Goal: Download file/media

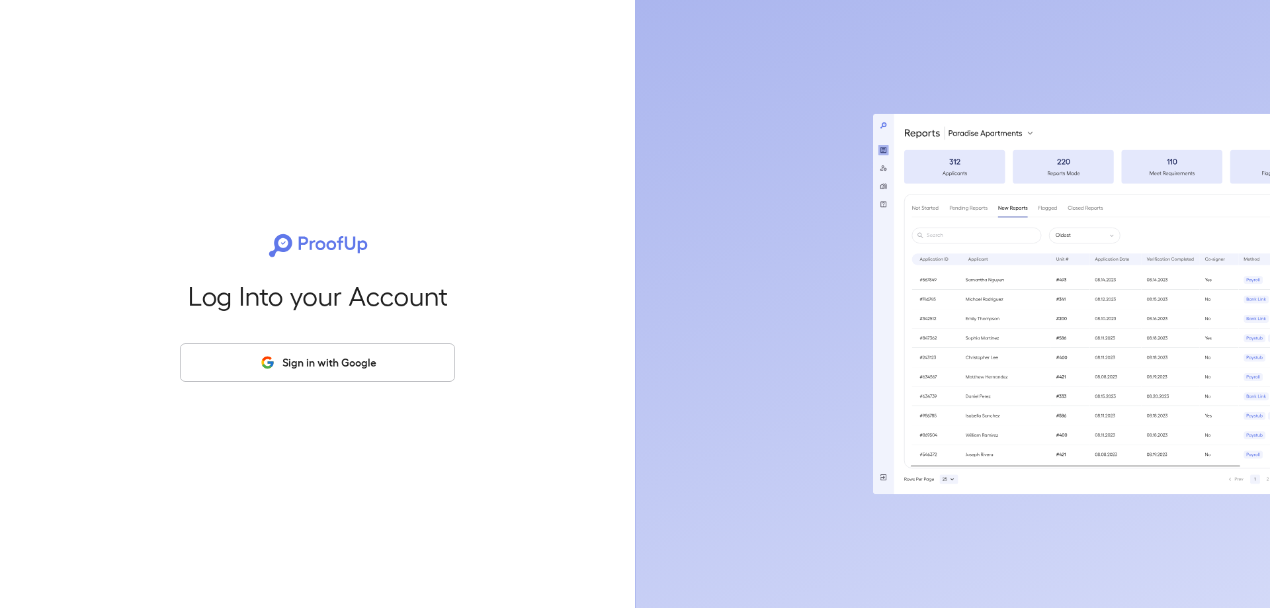
click at [301, 378] on button "Sign in with Google" at bounding box center [317, 362] width 275 height 38
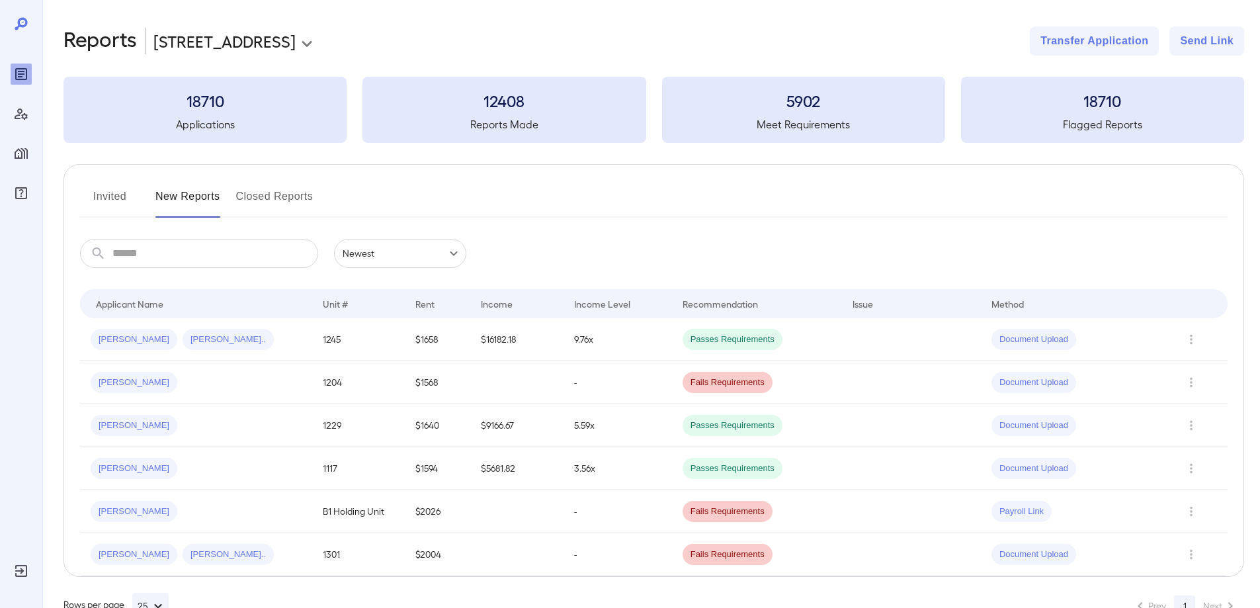
drag, startPoint x: 428, startPoint y: 256, endPoint x: 398, endPoint y: 286, distance: 42.1
drag, startPoint x: 398, startPoint y: 286, endPoint x: 685, endPoint y: 210, distance: 296.8
click at [685, 210] on div "Invited New Reports Closed Reports" at bounding box center [654, 202] width 1148 height 32
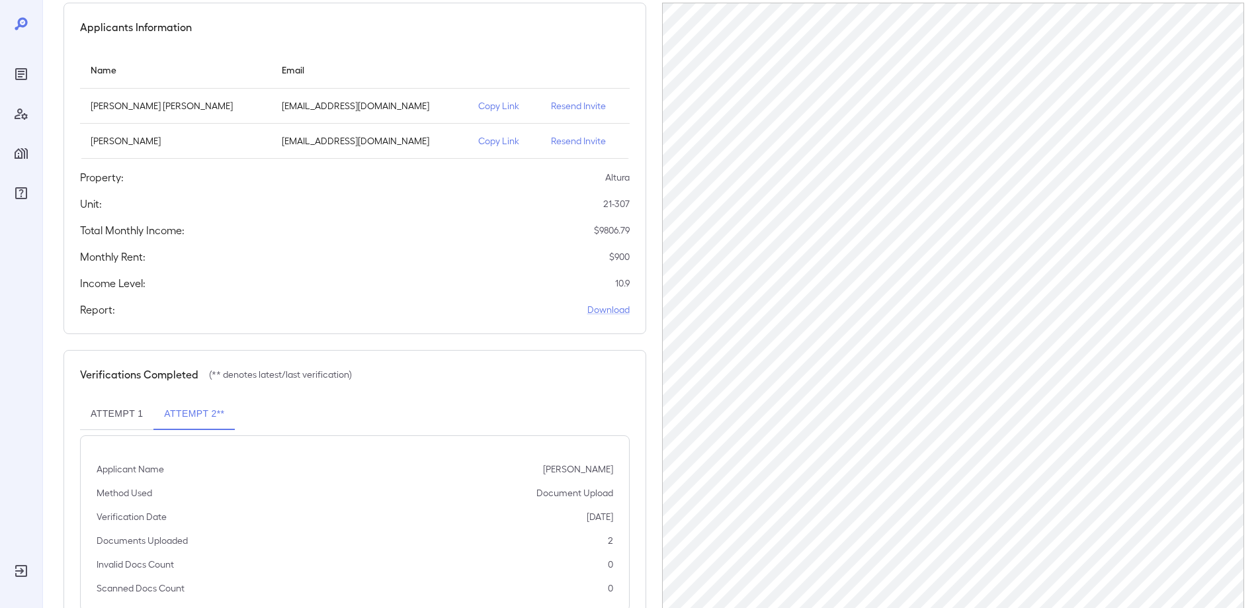
scroll to position [168, 0]
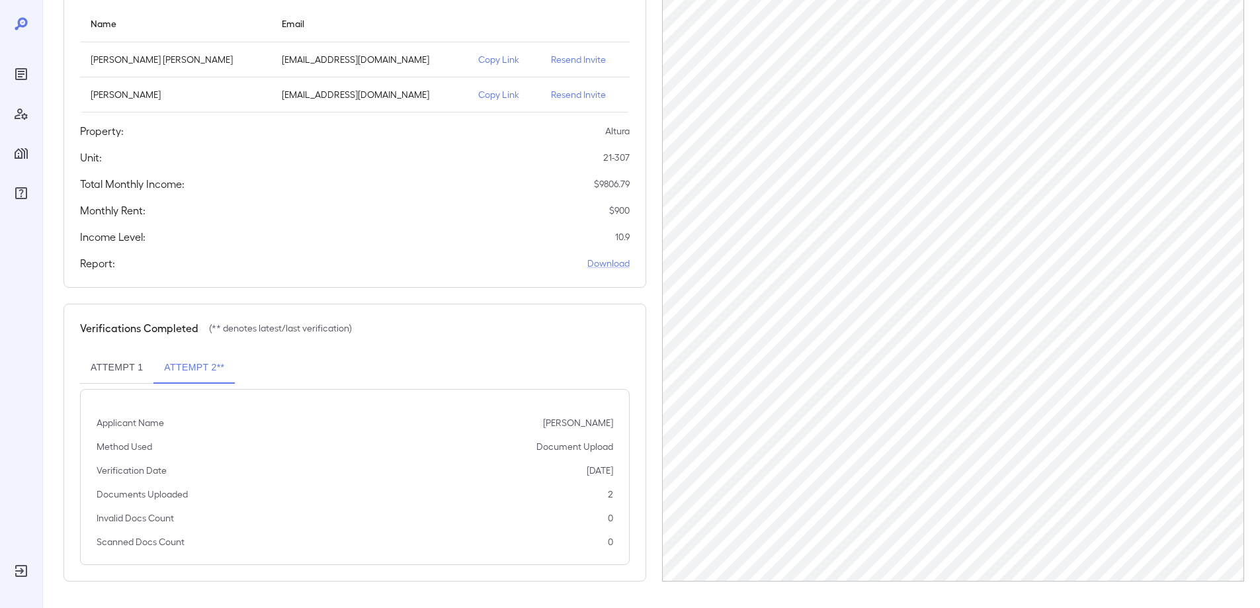
click at [115, 362] on button "Attempt 1" at bounding box center [116, 368] width 73 height 32
click at [169, 374] on button "Attempt 2**" at bounding box center [193, 368] width 81 height 32
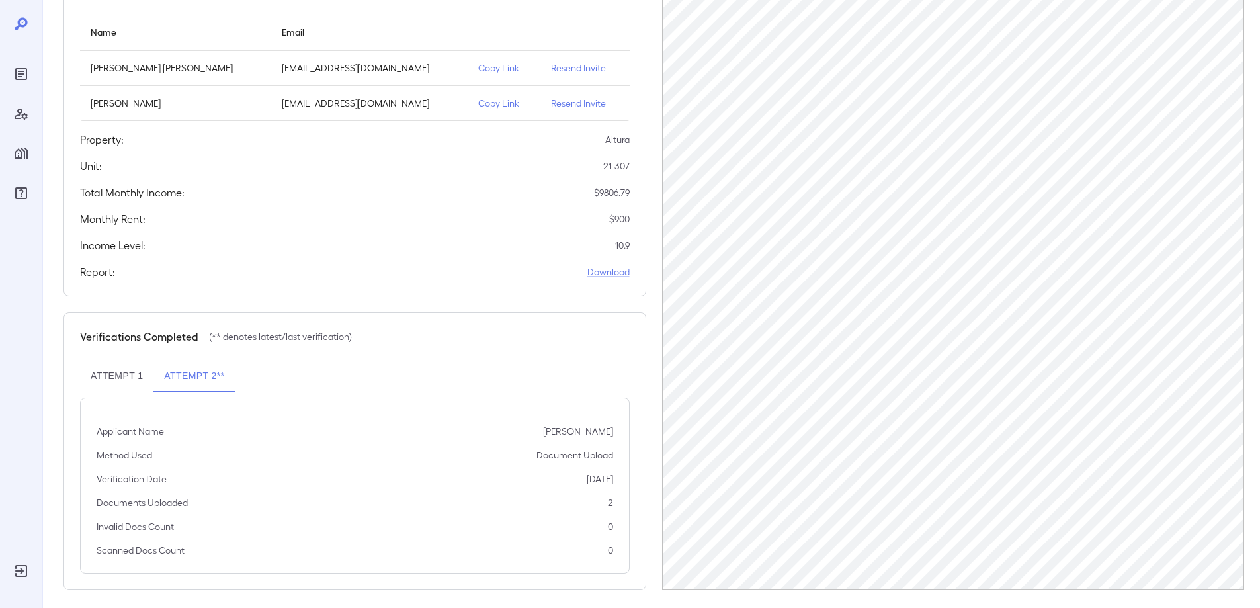
scroll to position [36, 0]
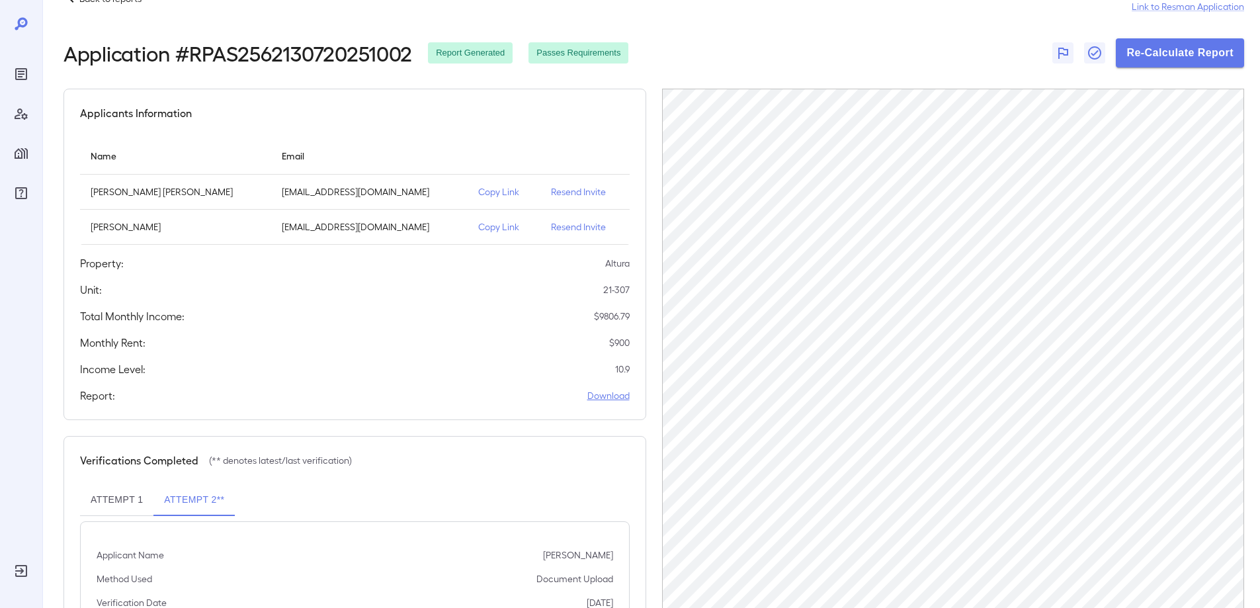
click at [593, 390] on link "Download" at bounding box center [608, 395] width 42 height 13
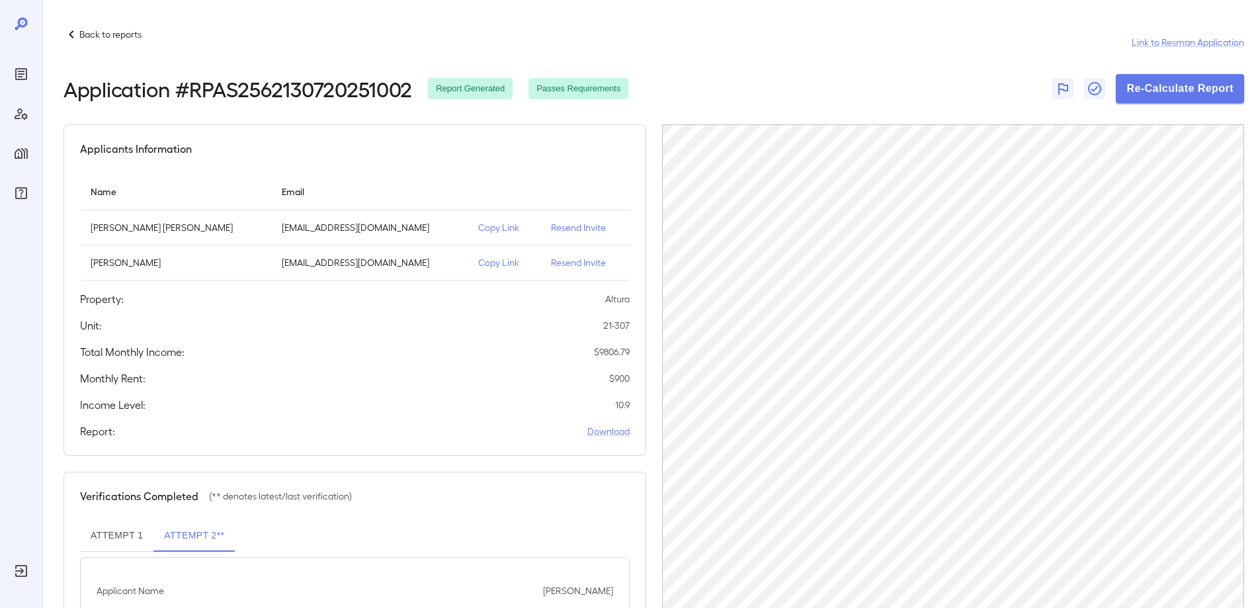
click at [476, 94] on span "Report Generated" at bounding box center [470, 89] width 85 height 13
click at [627, 91] on span "Passes Requirements" at bounding box center [579, 89] width 100 height 13
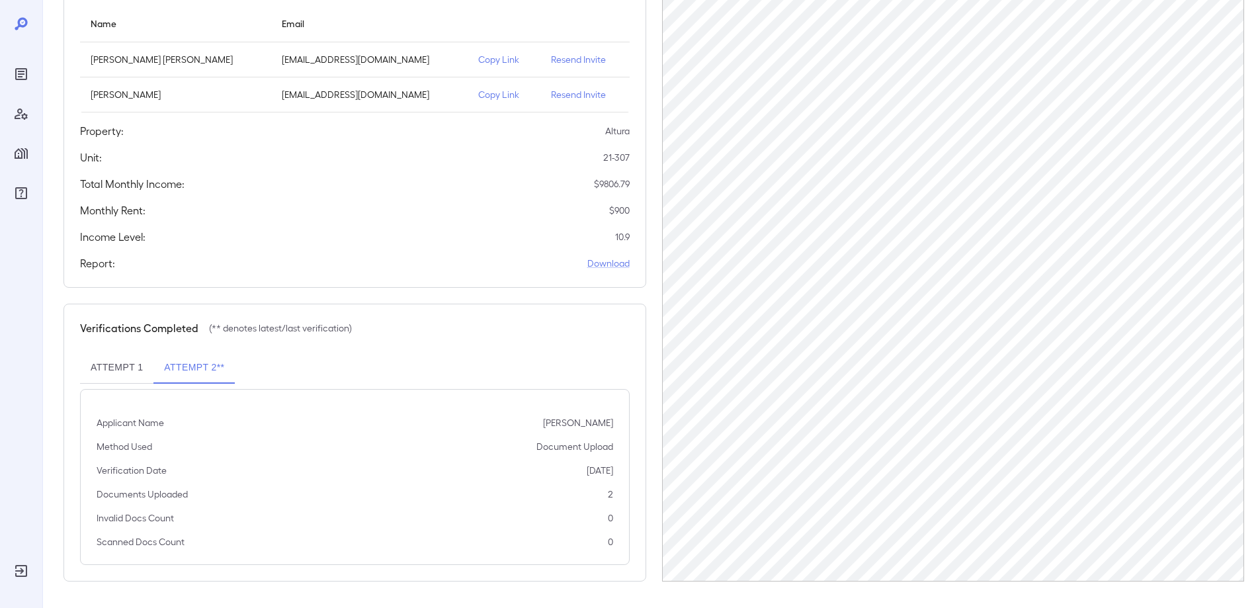
click at [108, 366] on button "Attempt 1" at bounding box center [116, 368] width 73 height 32
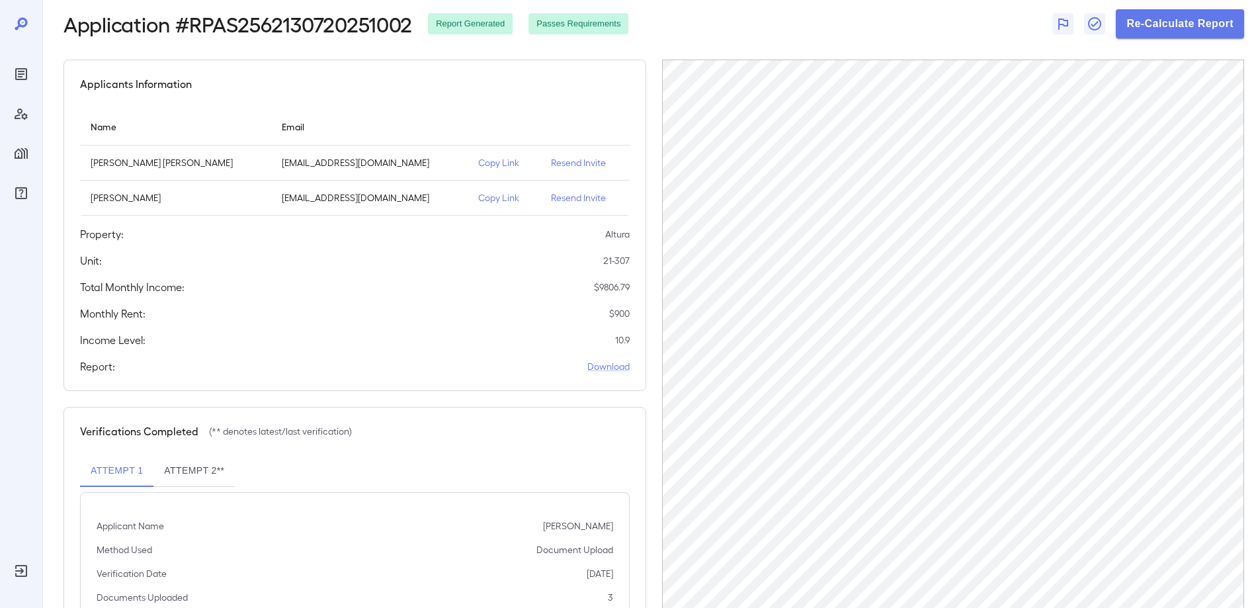
scroll to position [0, 0]
